Goal: Transaction & Acquisition: Purchase product/service

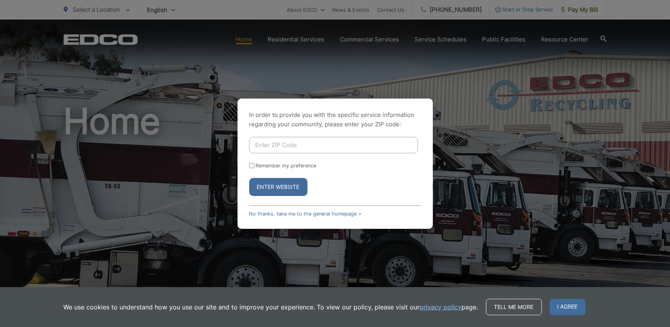
click at [263, 148] on input "Enter ZIP Code" at bounding box center [333, 145] width 169 height 16
type input "91950"
click at [264, 188] on button "Enter Website" at bounding box center [278, 187] width 58 height 18
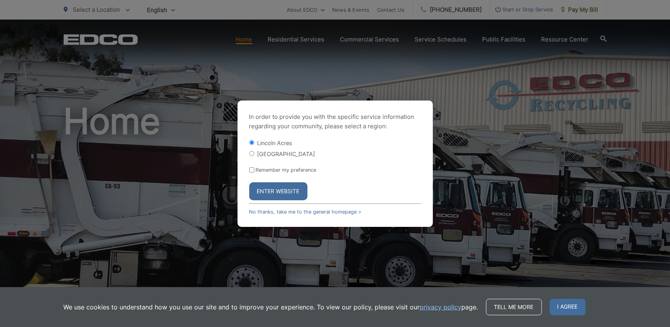
click at [253, 153] on input "[GEOGRAPHIC_DATA]" at bounding box center [251, 153] width 5 height 5
radio input "true"
click at [253, 169] on input "Remember my preference" at bounding box center [251, 169] width 5 height 5
checkbox input "true"
click at [264, 193] on button "Enter Website" at bounding box center [278, 191] width 58 height 18
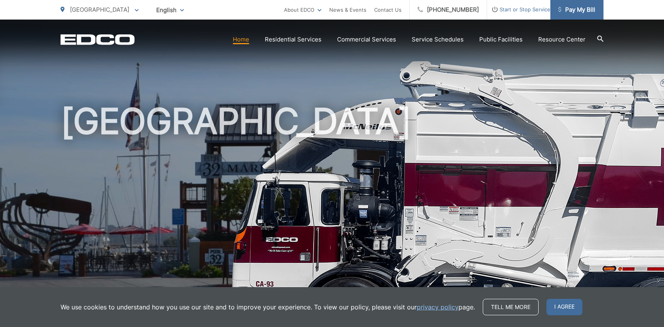
click at [579, 7] on span "Pay My Bill" at bounding box center [576, 9] width 37 height 9
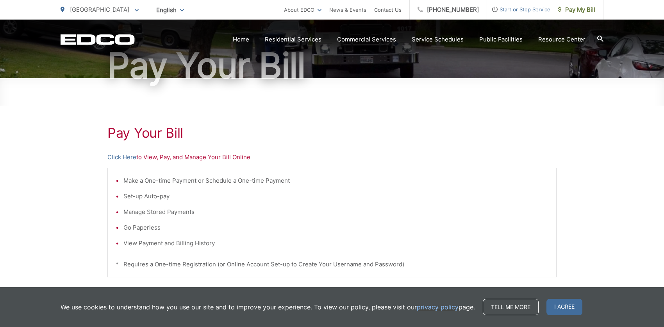
scroll to position [117, 0]
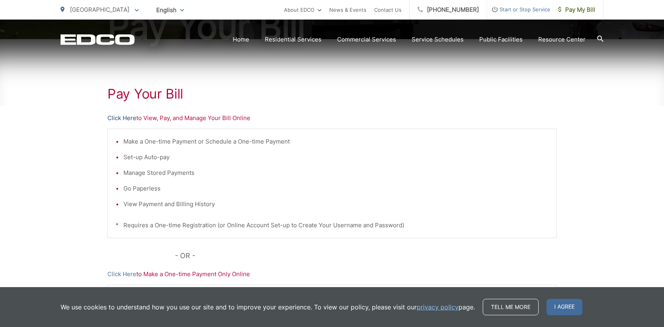
click at [123, 118] on link "Click Here" at bounding box center [121, 117] width 29 height 9
